Goal: Task Accomplishment & Management: Use online tool/utility

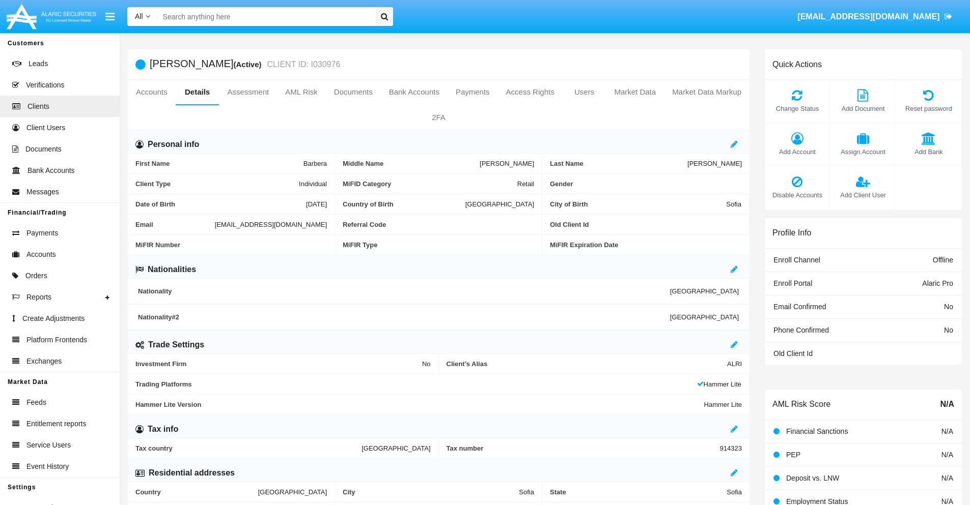
click at [635, 92] on link "Market Data" at bounding box center [635, 92] width 58 height 24
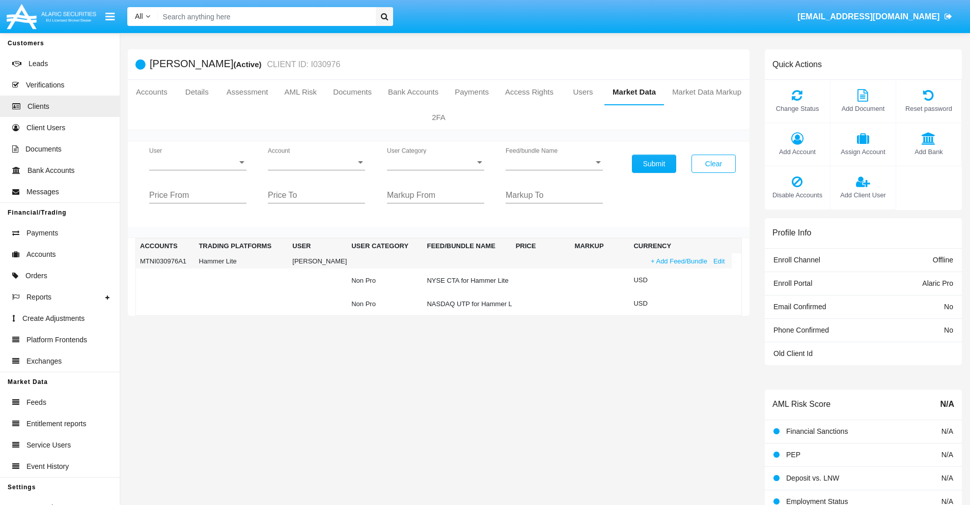
click at [677, 261] on link "+ Add Feed/Bundle" at bounding box center [678, 261] width 63 height 11
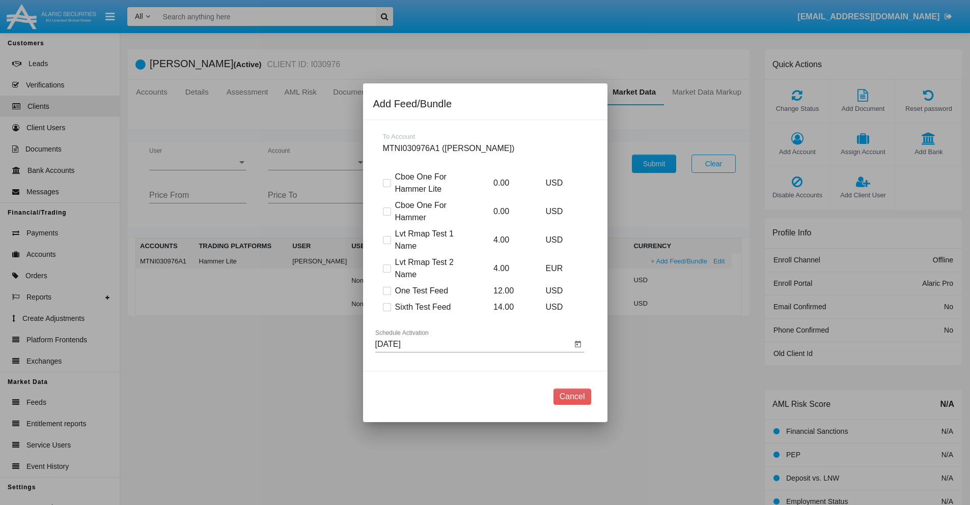
click at [386, 307] on span at bounding box center [387, 307] width 8 height 8
click at [386, 311] on input "Sixth Test Feed" at bounding box center [386, 311] width 1 height 1
checkbox input "true"
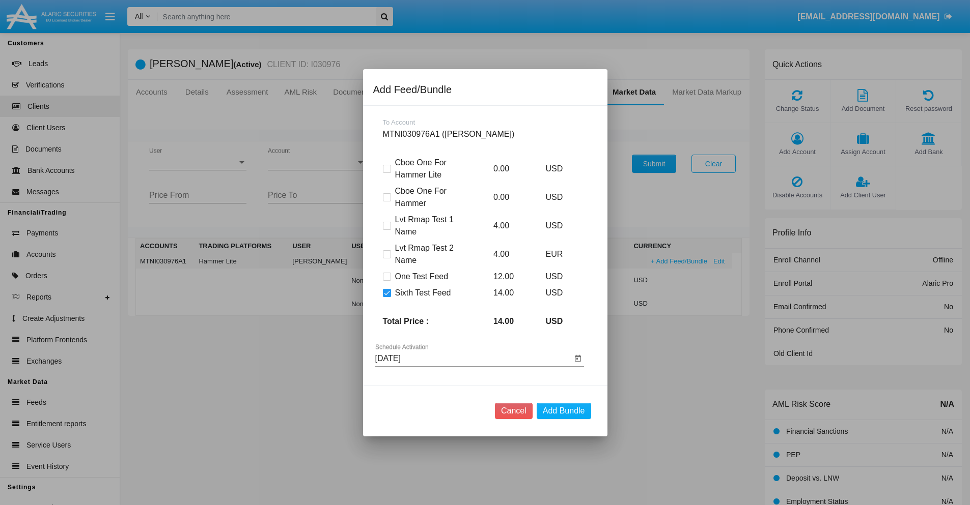
click at [473, 358] on input "09/08/25" at bounding box center [473, 358] width 196 height 9
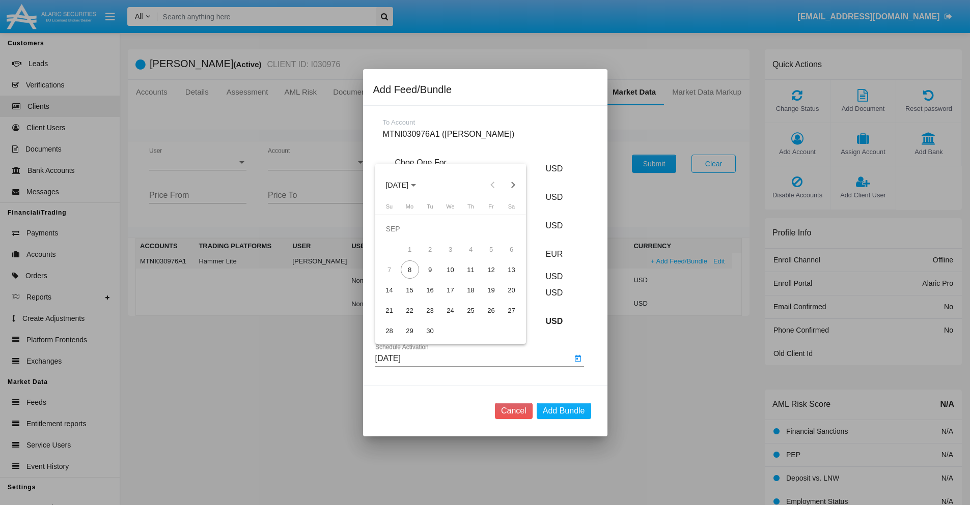
click at [405, 185] on span "SEP 2025" at bounding box center [397, 185] width 22 height 8
click at [503, 277] on div "2027" at bounding box center [504, 278] width 32 height 18
click at [468, 277] on div "NOV" at bounding box center [468, 278] width 32 height 18
click at [450, 270] on div "10" at bounding box center [450, 270] width 18 height 18
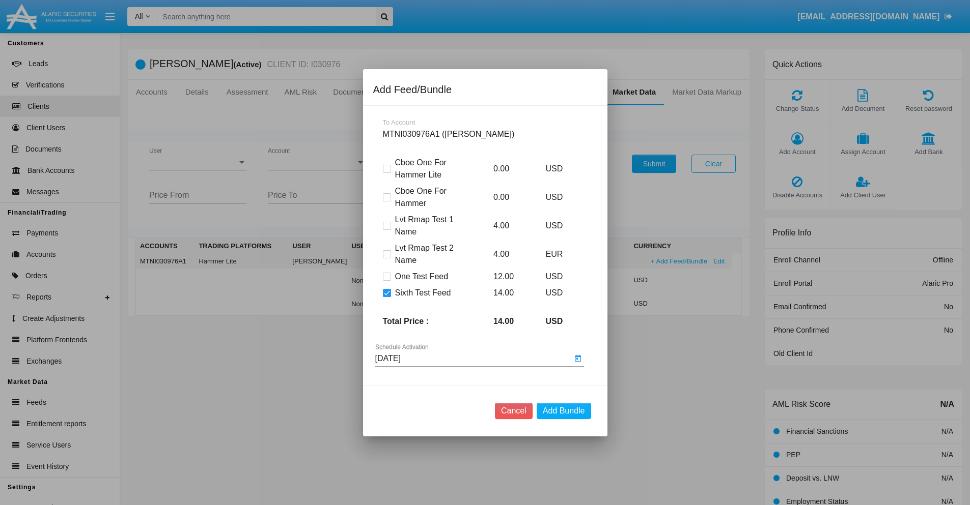
type input "11/10/27"
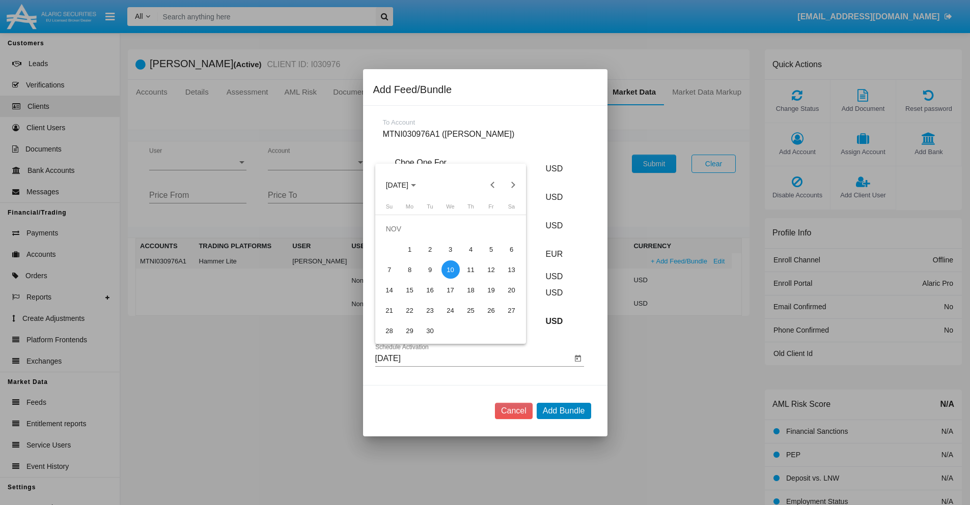
click at [563, 411] on button "Add Bundle" at bounding box center [563, 411] width 54 height 16
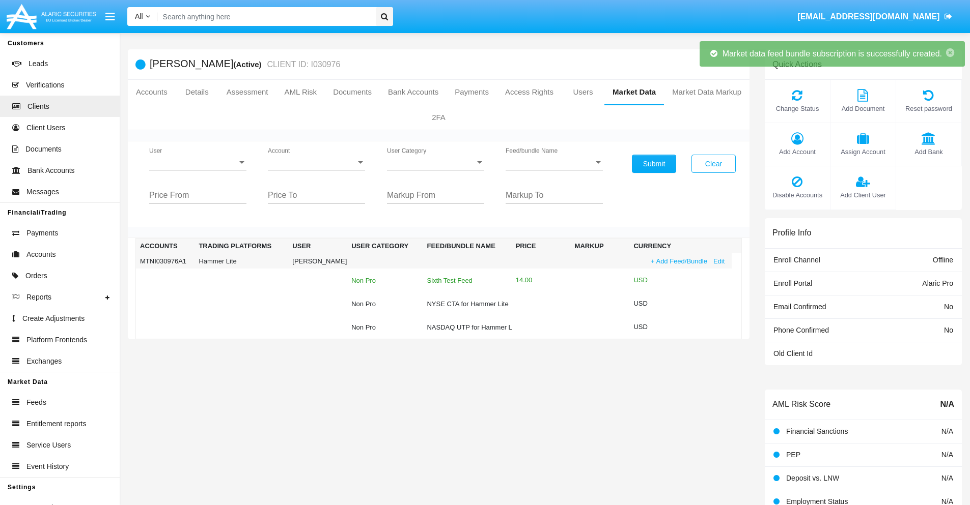
click at [466, 280] on div "Sixth Test Feed" at bounding box center [466, 280] width 80 height 7
